Goal: Information Seeking & Learning: Learn about a topic

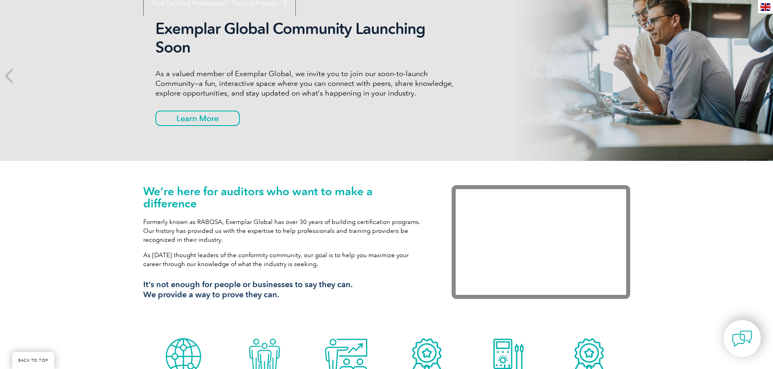
scroll to position [203, 0]
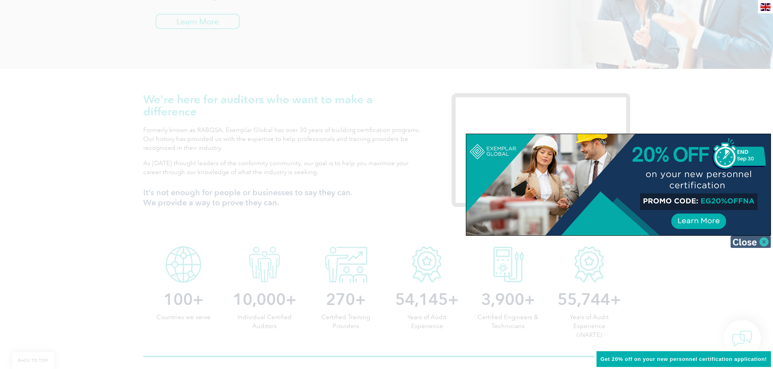
click at [759, 238] on img at bounding box center [750, 242] width 41 height 12
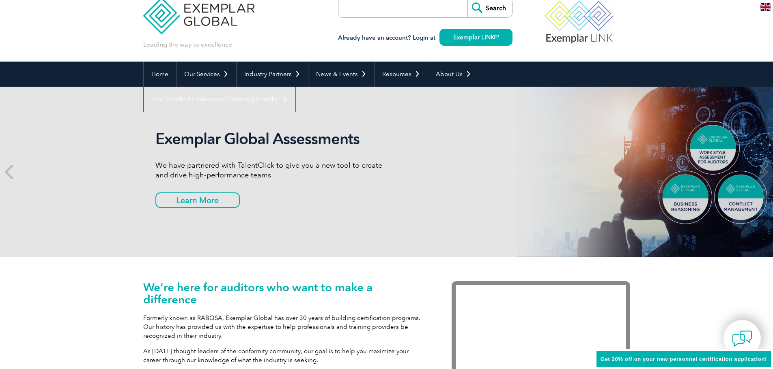
scroll to position [0, 0]
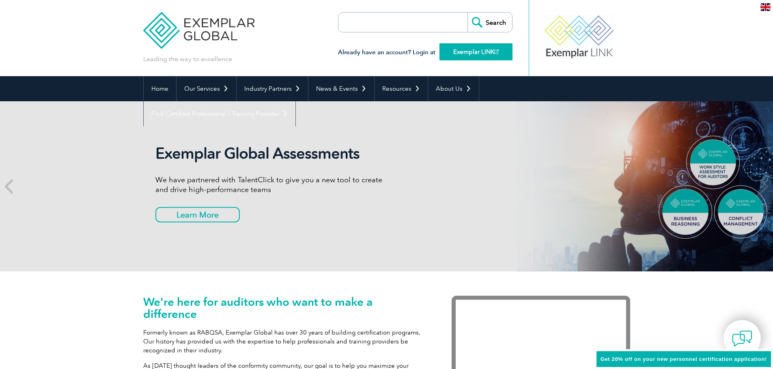
click at [460, 45] on link "Exemplar LINK" at bounding box center [475, 51] width 73 height 17
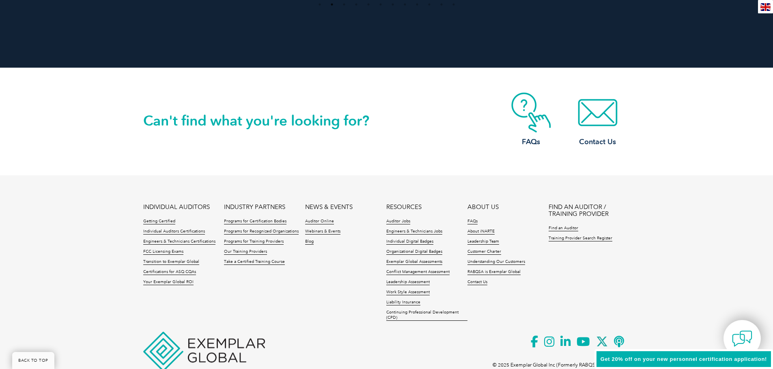
scroll to position [1856, 0]
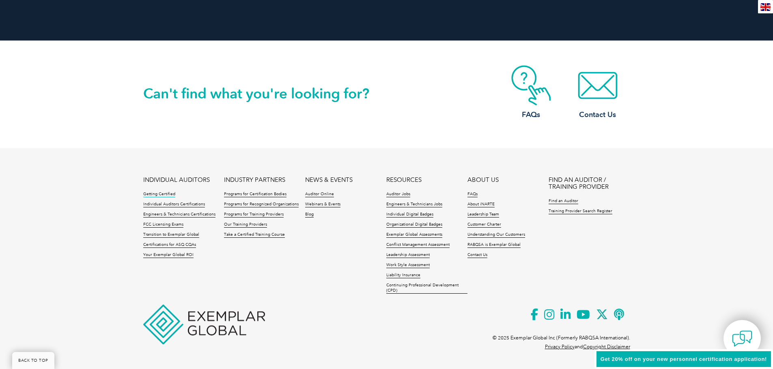
click at [159, 193] on link "Getting Certified" at bounding box center [159, 195] width 32 height 6
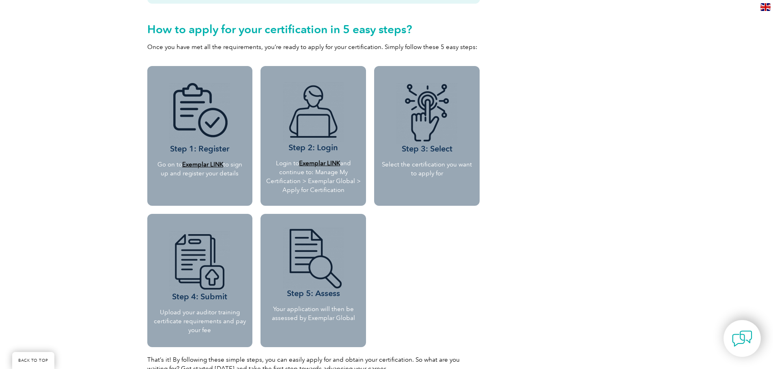
scroll to position [730, 0]
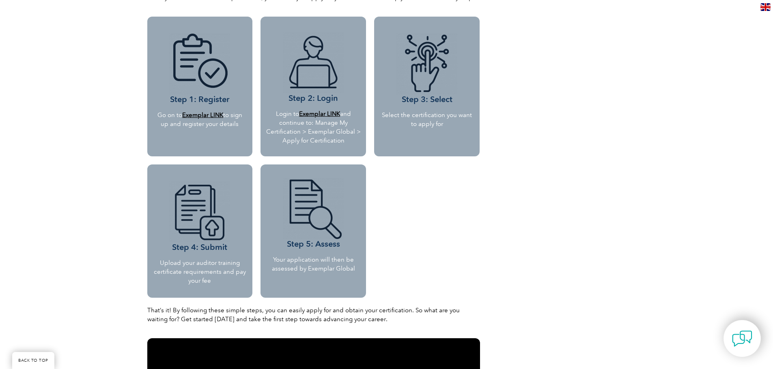
click at [323, 112] on b "Exemplar LINK" at bounding box center [319, 113] width 41 height 7
